Goal: Transaction & Acquisition: Obtain resource

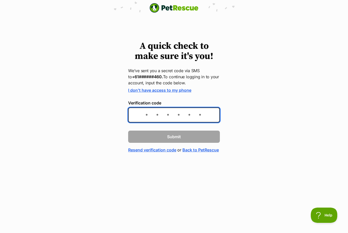
click at [178, 119] on input "Verification code" at bounding box center [174, 115] width 92 height 15
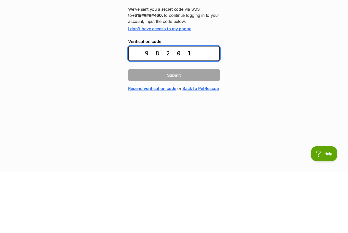
type input "982016"
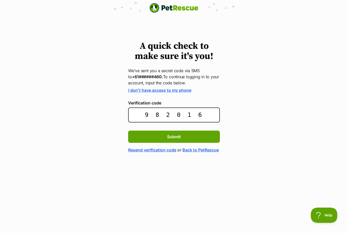
click at [175, 138] on span "Submit" at bounding box center [174, 137] width 14 height 6
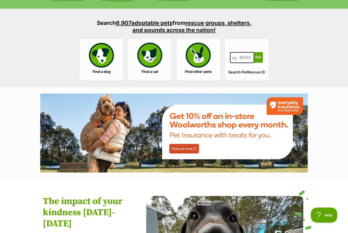
scroll to position [482, 0]
click at [151, 62] on link "Find a cat" at bounding box center [149, 59] width 43 height 41
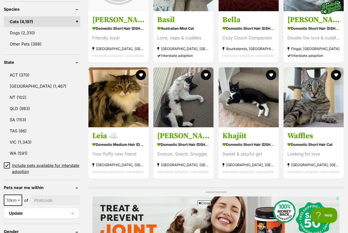
scroll to position [216, 0]
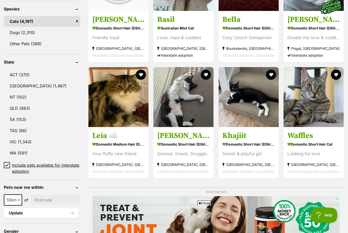
click at [26, 140] on link "VIC (1,343)" at bounding box center [42, 142] width 76 height 11
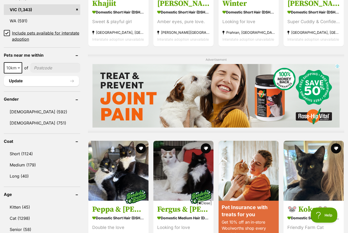
scroll to position [348, 0]
click at [25, 110] on link "Male (592)" at bounding box center [42, 112] width 76 height 11
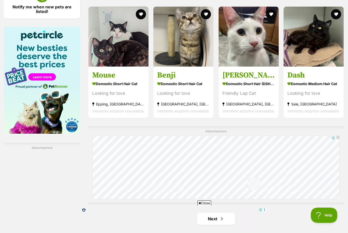
scroll to position [787, 0]
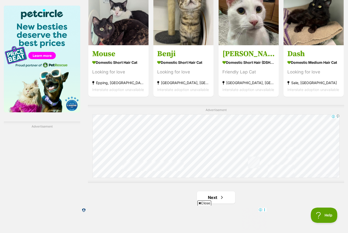
click at [213, 192] on link "Next" at bounding box center [216, 198] width 38 height 12
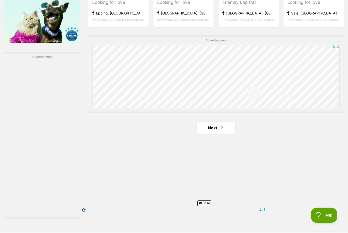
scroll to position [0, 0]
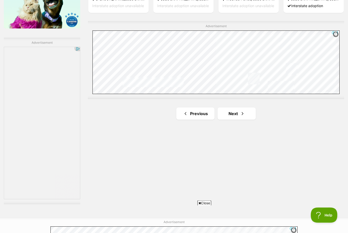
scroll to position [871, 0]
click at [237, 113] on link "Next" at bounding box center [236, 114] width 38 height 12
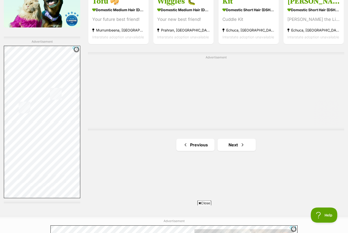
scroll to position [872, 0]
click at [233, 144] on link "Next" at bounding box center [236, 145] width 38 height 12
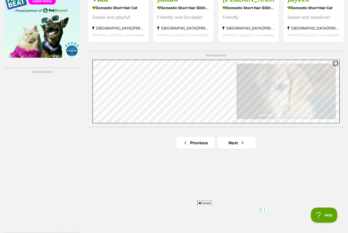
scroll to position [841, 0]
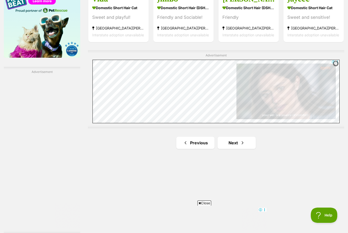
click at [234, 141] on link "Next" at bounding box center [236, 143] width 38 height 12
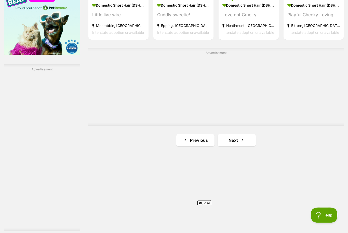
scroll to position [844, 0]
click at [235, 139] on link "Next" at bounding box center [236, 140] width 38 height 12
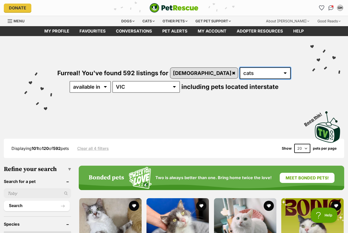
click at [239, 73] on select "any type of pet cats dogs other pets" at bounding box center [264, 73] width 51 height 12
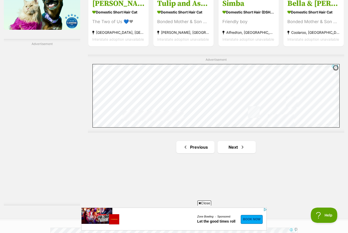
scroll to position [874, 0]
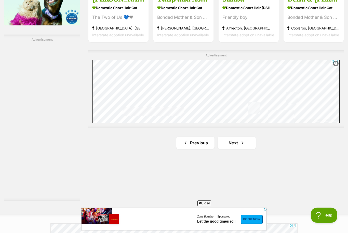
click at [235, 142] on link "Next" at bounding box center [236, 143] width 38 height 12
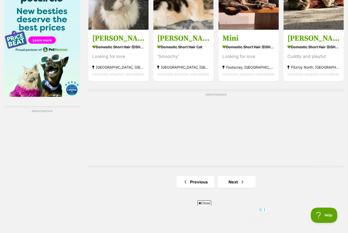
scroll to position [804, 0]
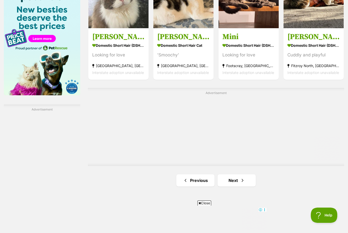
click at [239, 180] on link "Next" at bounding box center [236, 181] width 38 height 12
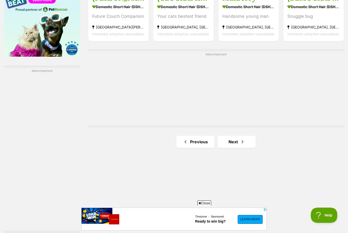
click at [233, 141] on link "Next" at bounding box center [236, 142] width 38 height 12
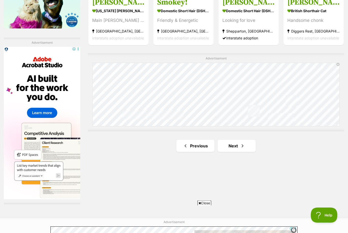
scroll to position [871, 0]
click at [240, 142] on link "Next" at bounding box center [236, 146] width 38 height 12
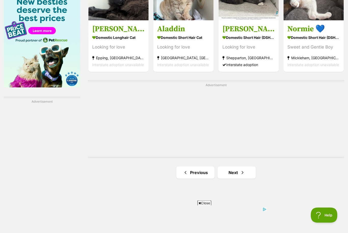
scroll to position [817, 0]
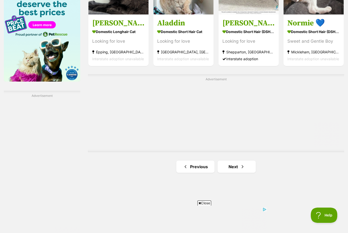
click at [243, 165] on span "Next page" at bounding box center [242, 167] width 5 height 6
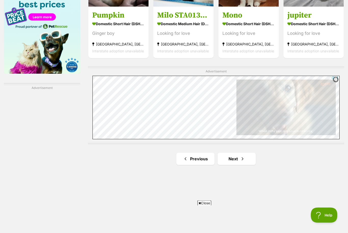
scroll to position [825, 0]
click at [235, 160] on link "Next" at bounding box center [236, 159] width 38 height 12
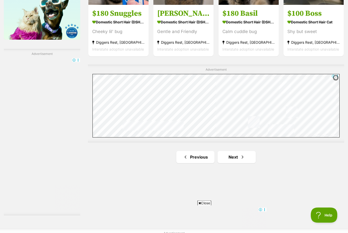
scroll to position [859, 0]
click at [237, 156] on link "Next" at bounding box center [236, 157] width 38 height 12
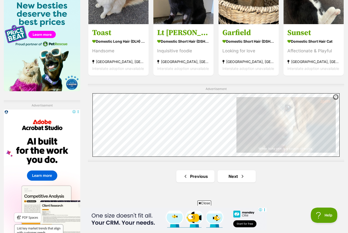
scroll to position [817, 0]
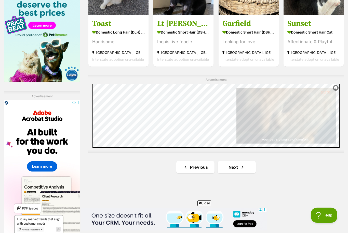
click at [235, 165] on link "Next" at bounding box center [236, 167] width 38 height 12
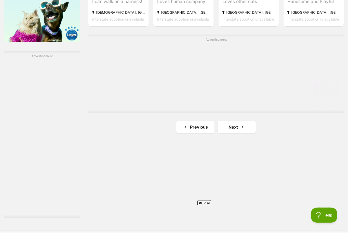
scroll to position [857, 0]
click at [237, 125] on link "Next" at bounding box center [236, 127] width 38 height 12
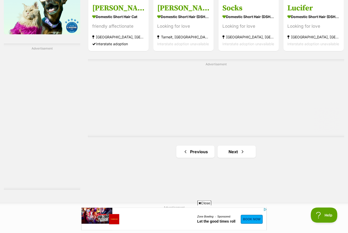
scroll to position [867, 0]
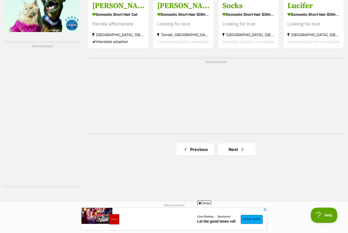
click at [234, 145] on link "Next" at bounding box center [236, 150] width 38 height 12
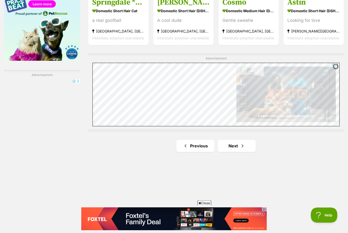
scroll to position [838, 0]
click at [235, 143] on link "Next" at bounding box center [236, 146] width 38 height 12
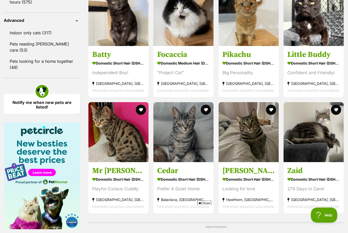
scroll to position [670, 0]
click at [120, 143] on img at bounding box center [118, 132] width 60 height 60
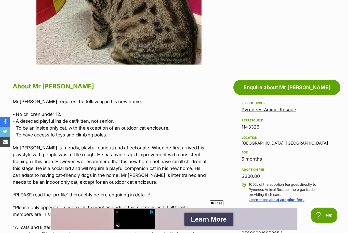
scroll to position [206, 0]
click at [273, 87] on link "Enquire about Mr [PERSON_NAME]" at bounding box center [286, 87] width 107 height 15
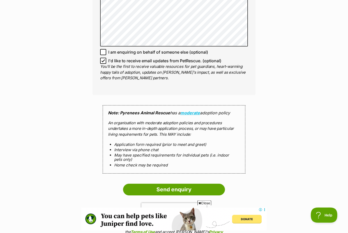
scroll to position [399, 0]
click at [177, 184] on input "Send enquiry" at bounding box center [174, 190] width 102 height 12
